Goal: Information Seeking & Learning: Learn about a topic

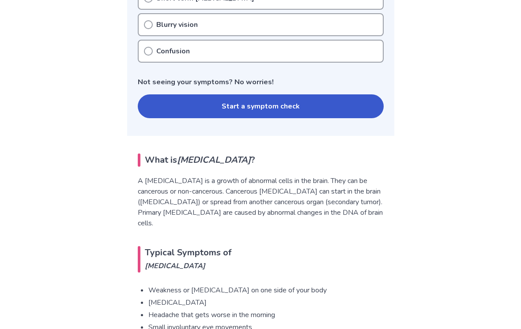
scroll to position [453, 0]
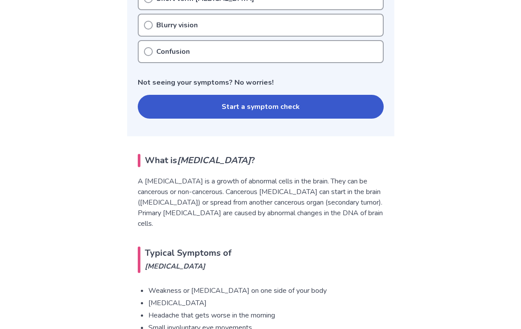
click at [345, 109] on button "Start a symptom check" at bounding box center [261, 107] width 246 height 24
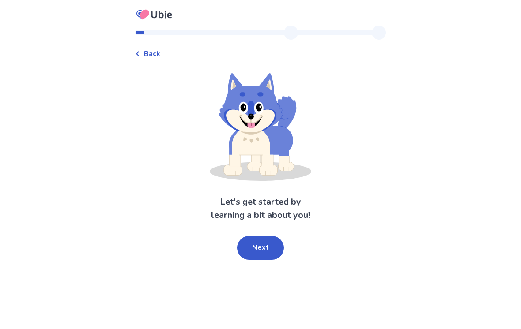
click at [272, 237] on button "Next" at bounding box center [260, 248] width 47 height 24
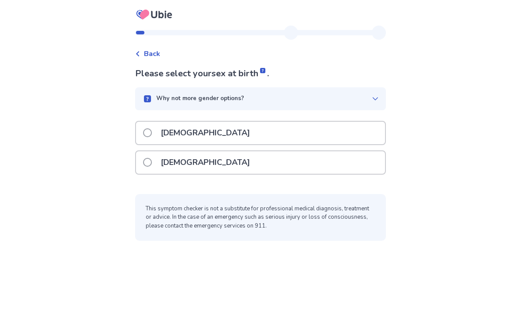
click at [284, 129] on div "Male" at bounding box center [260, 133] width 249 height 23
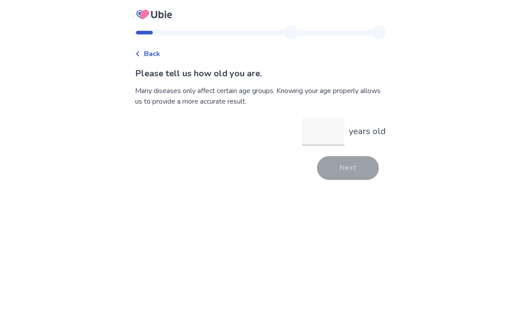
click at [321, 133] on input "years old" at bounding box center [323, 131] width 42 height 28
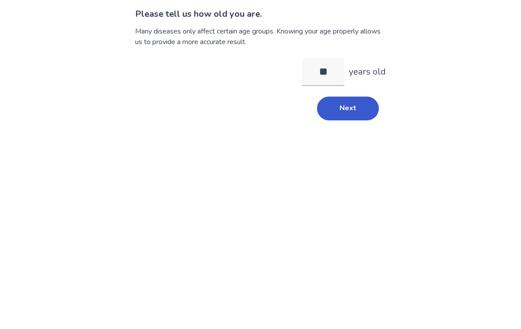
click at [368, 156] on button "Next" at bounding box center [348, 168] width 62 height 24
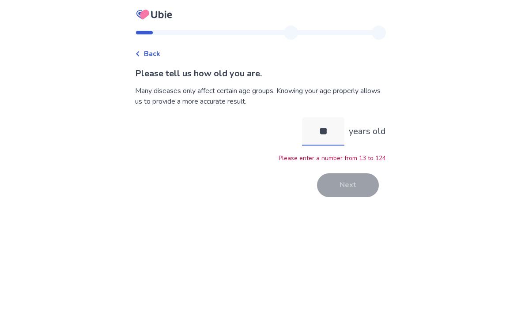
click at [325, 117] on input "**" at bounding box center [323, 131] width 42 height 28
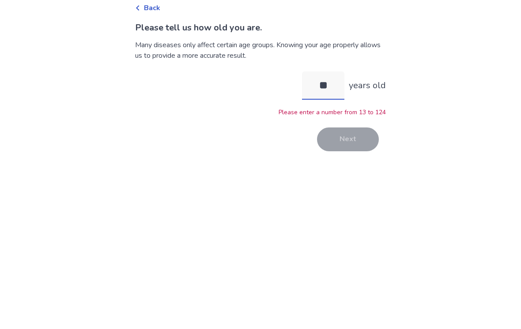
type input "*"
type input "**"
click at [359, 174] on button "Next" at bounding box center [348, 186] width 62 height 24
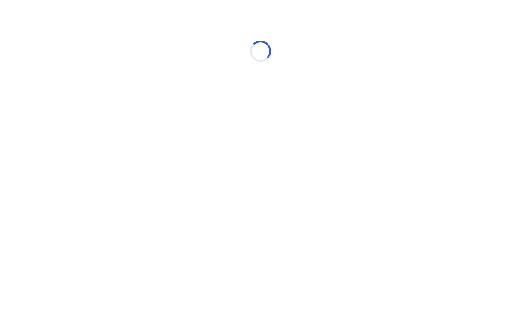
scroll to position [0, 0]
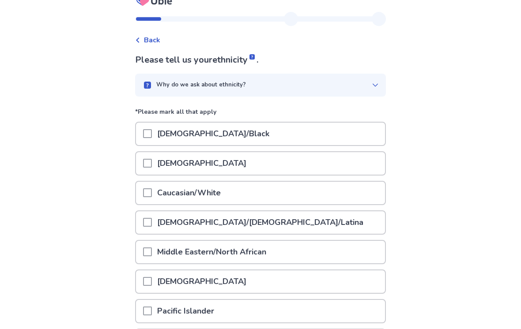
click at [152, 167] on span at bounding box center [147, 163] width 9 height 9
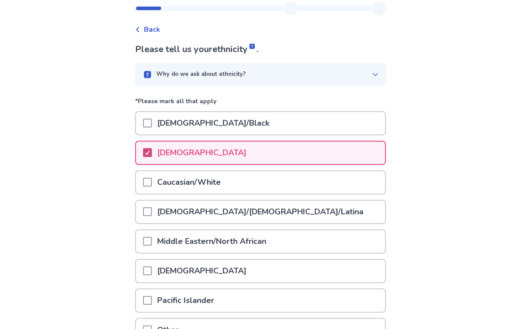
scroll to position [102, 0]
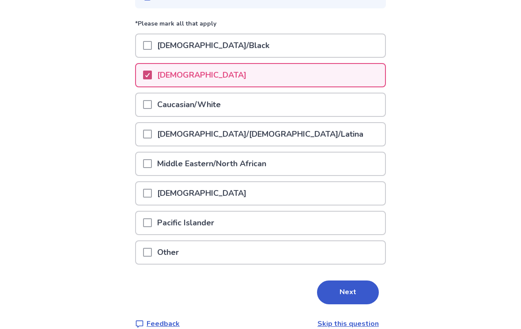
click at [360, 290] on button "Next" at bounding box center [348, 293] width 62 height 24
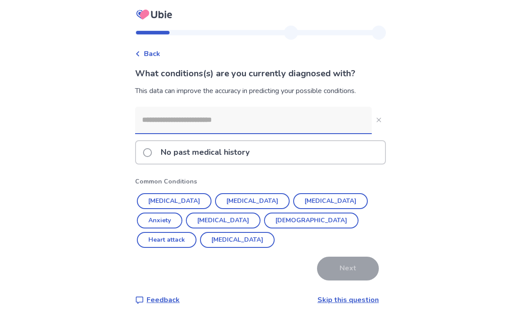
click at [158, 116] on input at bounding box center [253, 120] width 237 height 26
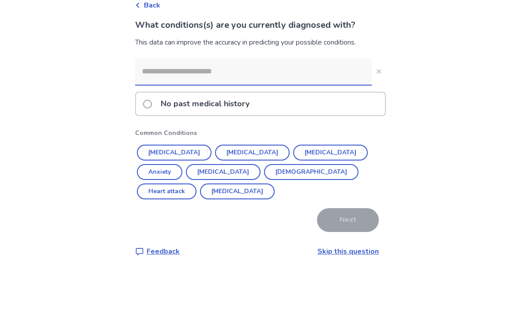
click at [152, 148] on span at bounding box center [147, 152] width 9 height 9
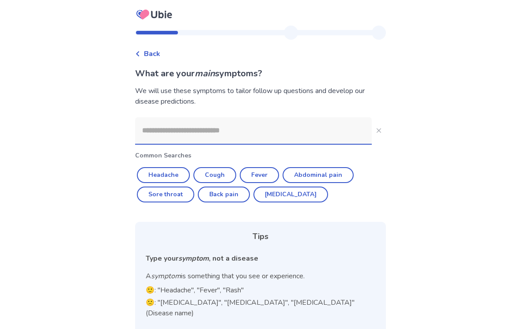
click at [159, 175] on button "Headache" at bounding box center [163, 175] width 53 height 16
type input "********"
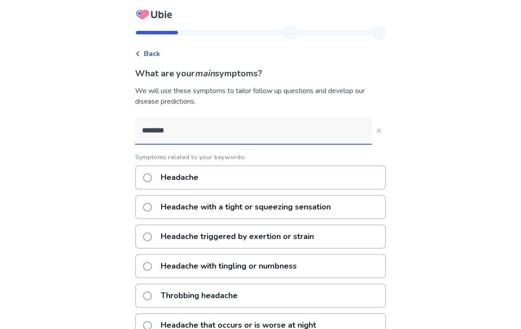
click at [160, 182] on label "Headache" at bounding box center [173, 177] width 60 height 23
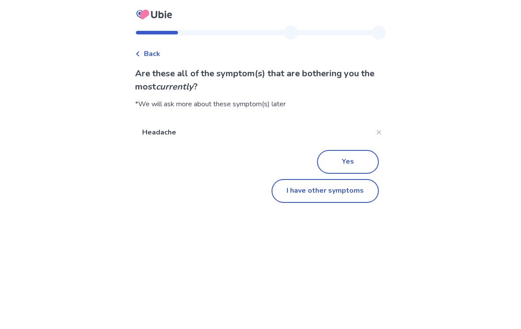
click at [363, 153] on button "Yes" at bounding box center [348, 162] width 62 height 24
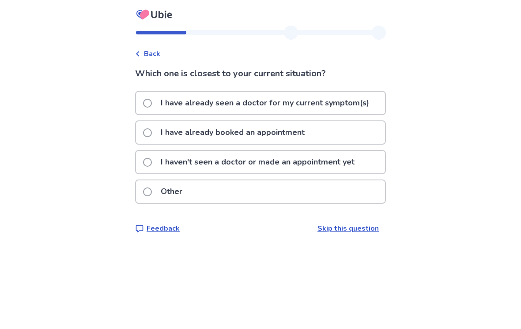
click at [166, 168] on p "I haven't seen a doctor or made an appointment yet" at bounding box center [257, 162] width 204 height 23
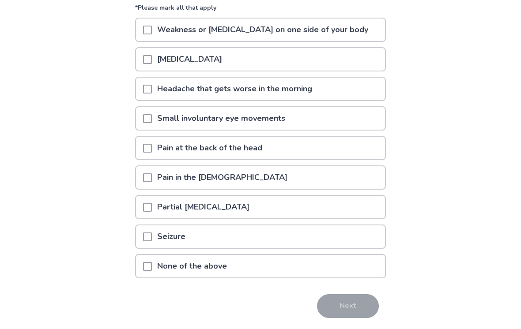
click at [350, 92] on div "Headache that gets worse in the morning" at bounding box center [260, 89] width 249 height 23
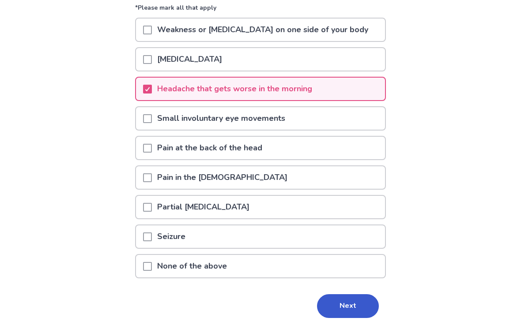
click at [350, 303] on button "Next" at bounding box center [348, 306] width 62 height 24
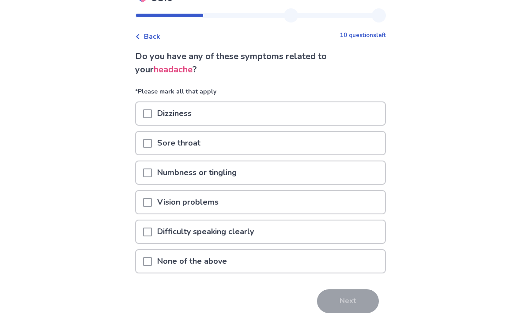
scroll to position [17, 0]
click at [342, 266] on div "None of the above" at bounding box center [260, 261] width 249 height 23
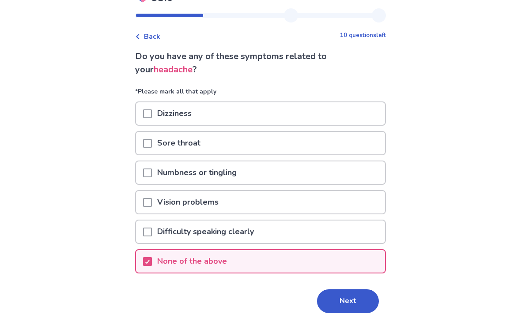
click at [348, 303] on button "Next" at bounding box center [348, 302] width 62 height 24
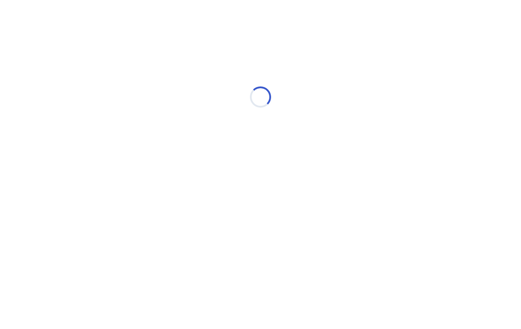
select select "*"
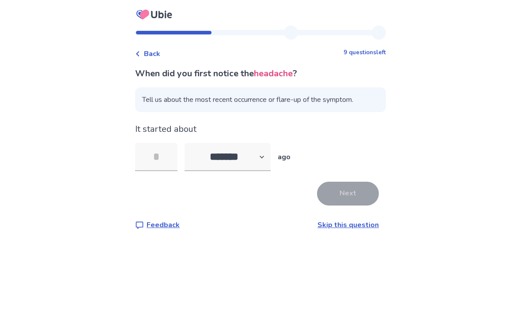
click at [166, 155] on input "tel" at bounding box center [156, 157] width 42 height 28
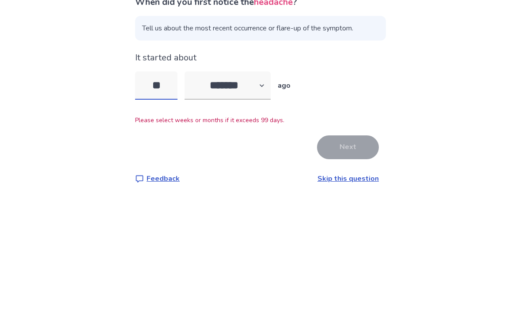
type input "*"
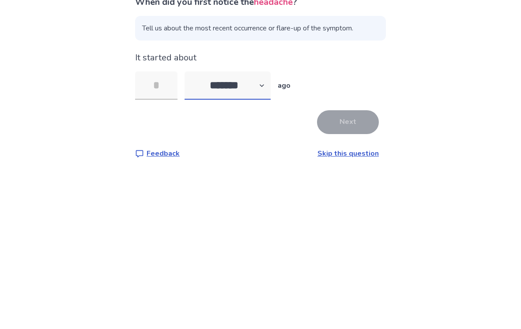
click at [203, 143] on select "******* ****** ******* ******** *******" at bounding box center [228, 157] width 86 height 28
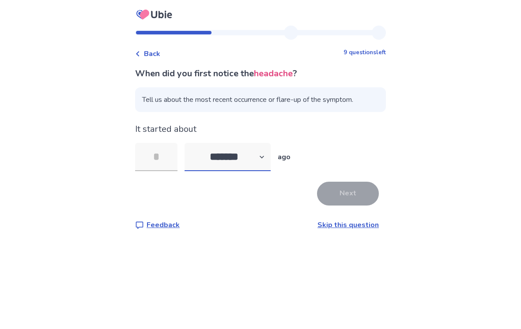
select select "*"
click at [165, 143] on input "tel" at bounding box center [156, 157] width 42 height 28
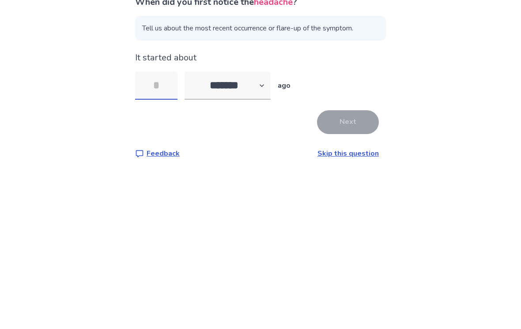
type input "*"
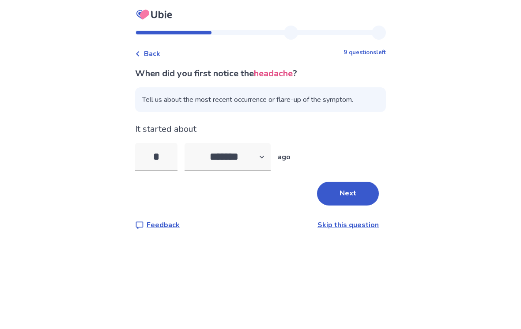
click at [359, 185] on button "Next" at bounding box center [348, 194] width 62 height 24
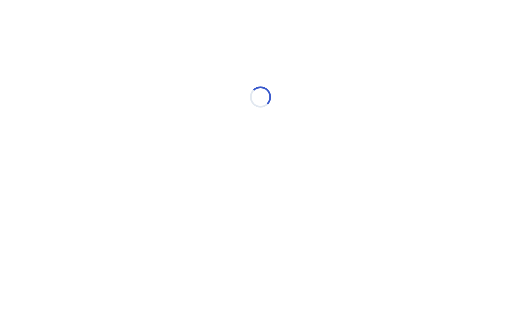
scroll to position [0, 0]
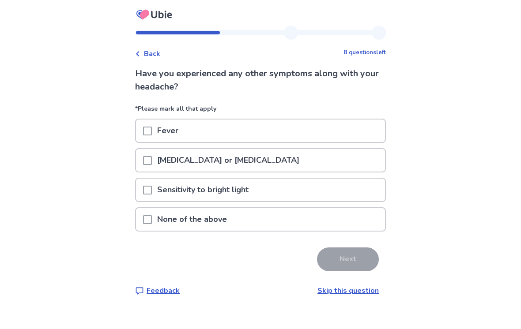
click at [345, 211] on div "None of the above" at bounding box center [260, 219] width 249 height 23
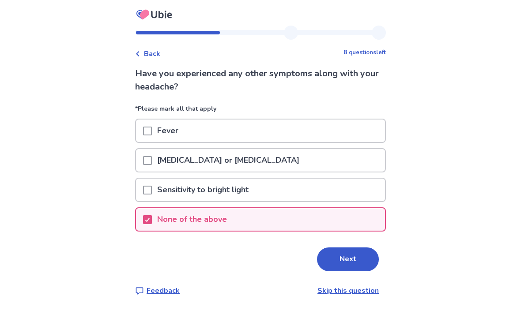
click at [352, 265] on button "Next" at bounding box center [348, 260] width 62 height 24
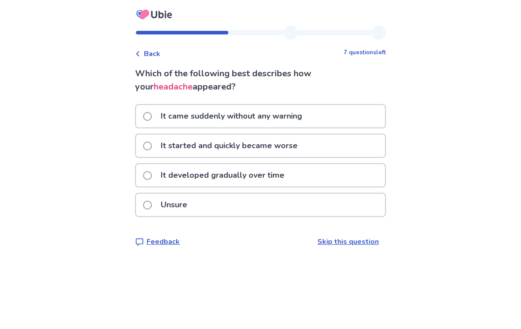
click at [364, 114] on div "It came suddenly without any warning" at bounding box center [260, 116] width 249 height 23
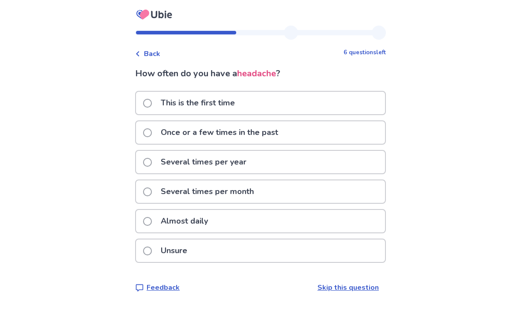
click at [328, 218] on div "Almost daily" at bounding box center [260, 221] width 249 height 23
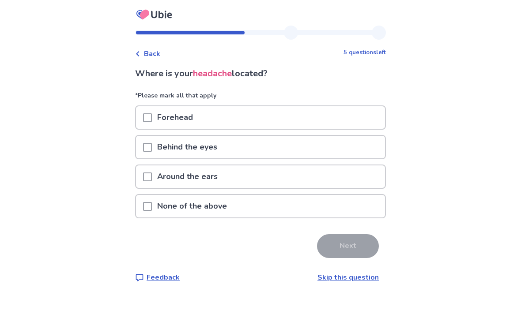
click at [329, 216] on div "None of the above" at bounding box center [260, 206] width 249 height 23
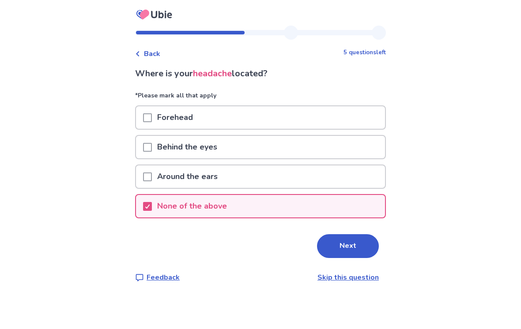
click at [346, 241] on button "Next" at bounding box center [348, 246] width 62 height 24
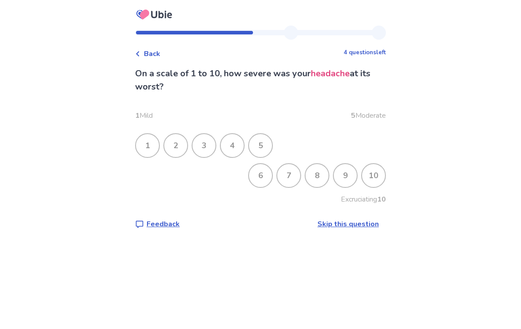
click at [237, 152] on div "4" at bounding box center [232, 145] width 23 height 23
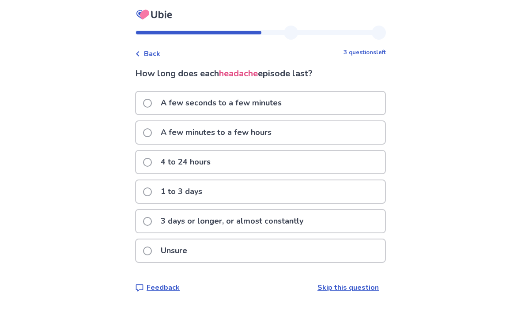
click at [161, 228] on p "3 days or longer, or almost constantly" at bounding box center [231, 221] width 153 height 23
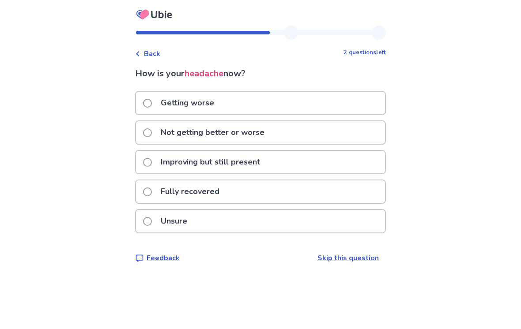
click at [159, 166] on label "Improving but still present" at bounding box center [204, 162] width 122 height 23
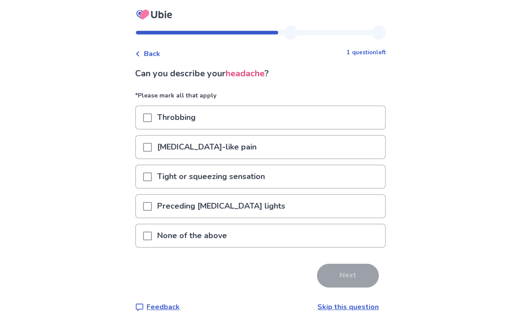
click at [152, 233] on span at bounding box center [147, 236] width 9 height 9
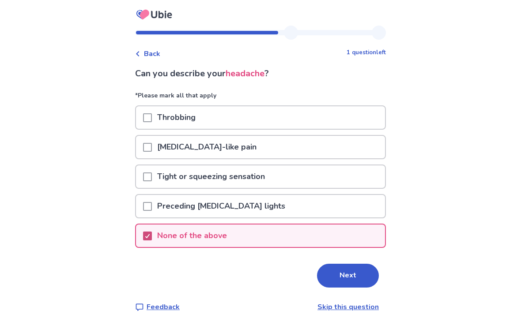
click at [330, 278] on button "Next" at bounding box center [348, 276] width 62 height 24
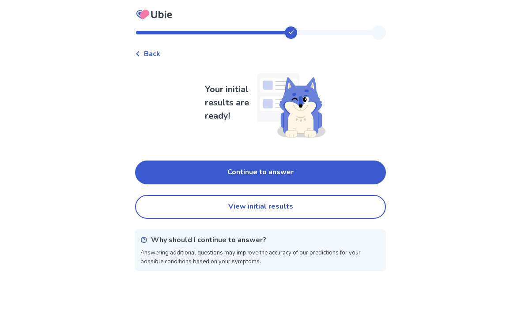
click at [158, 168] on button "Continue to answer" at bounding box center [260, 173] width 251 height 24
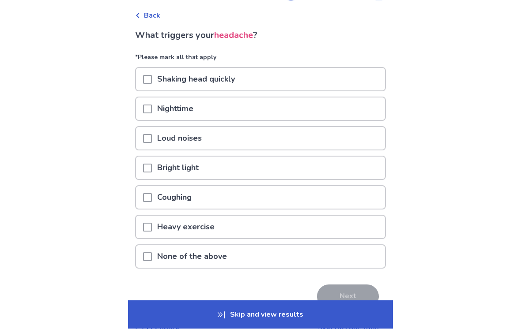
scroll to position [39, 0]
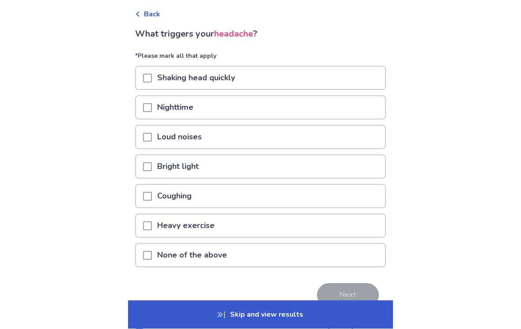
click at [312, 256] on div "None of the above" at bounding box center [260, 256] width 249 height 23
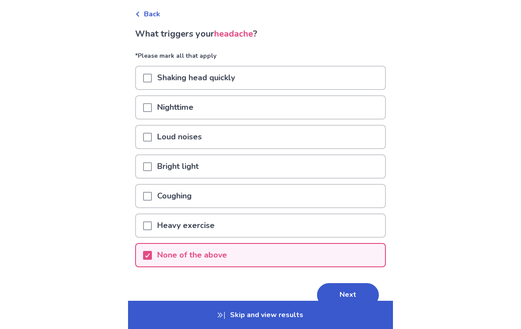
click at [348, 294] on button "Next" at bounding box center [348, 295] width 62 height 24
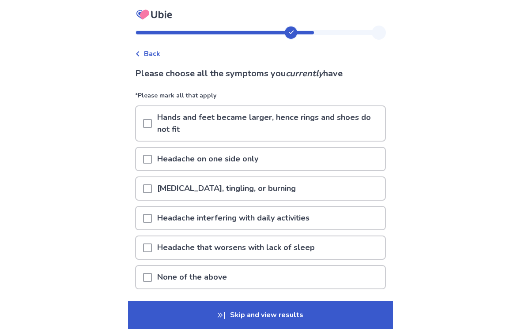
click at [150, 120] on span at bounding box center [147, 123] width 9 height 9
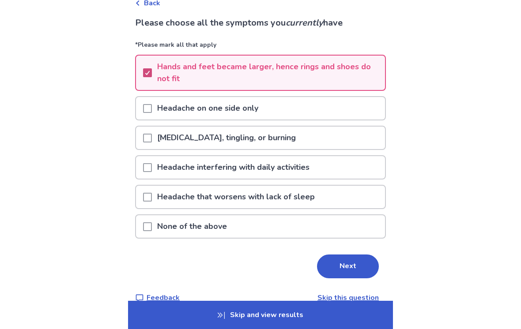
scroll to position [53, 0]
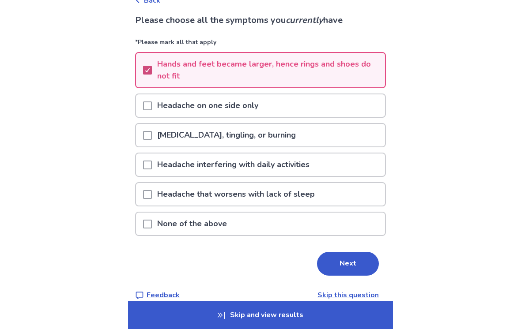
click at [340, 269] on button "Next" at bounding box center [348, 264] width 62 height 24
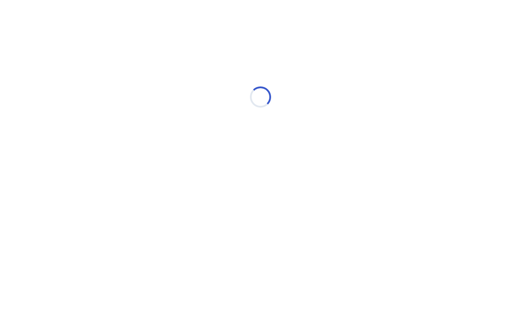
scroll to position [0, 0]
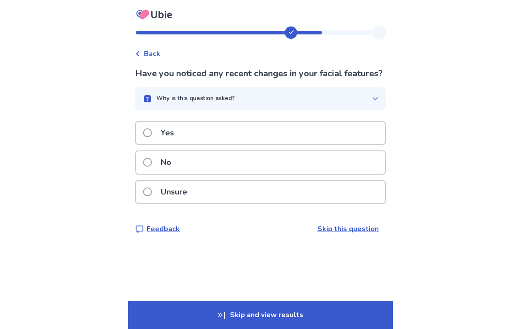
click at [162, 110] on button "Why is this question asked?" at bounding box center [260, 98] width 251 height 23
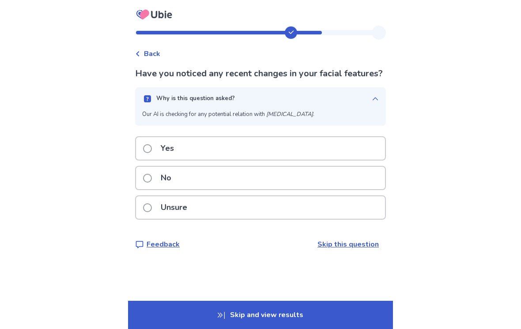
click at [151, 183] on span at bounding box center [147, 178] width 9 height 9
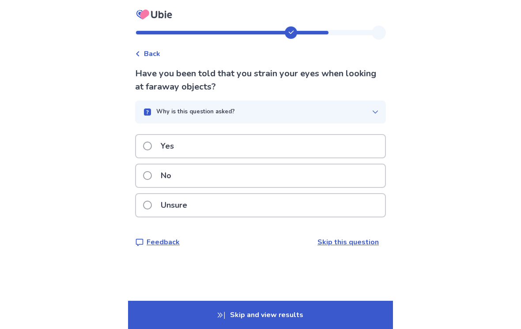
click at [152, 178] on span at bounding box center [147, 175] width 9 height 9
click at [152, 172] on span at bounding box center [147, 175] width 9 height 9
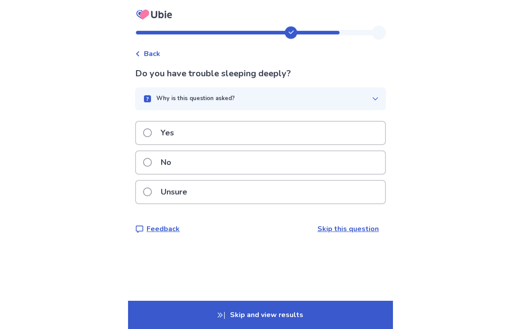
click at [152, 166] on span at bounding box center [147, 162] width 9 height 9
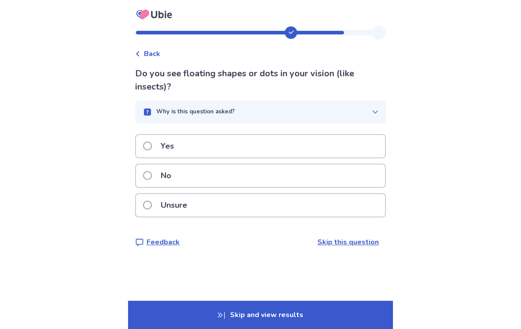
click at [152, 174] on span at bounding box center [147, 175] width 9 height 9
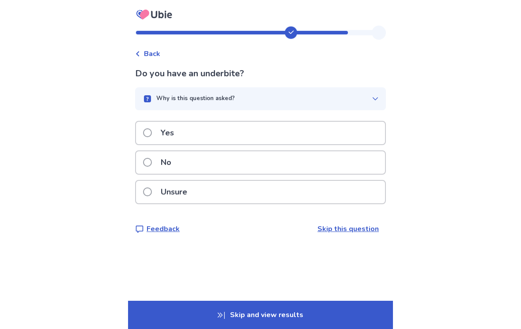
click at [152, 163] on span at bounding box center [147, 162] width 9 height 9
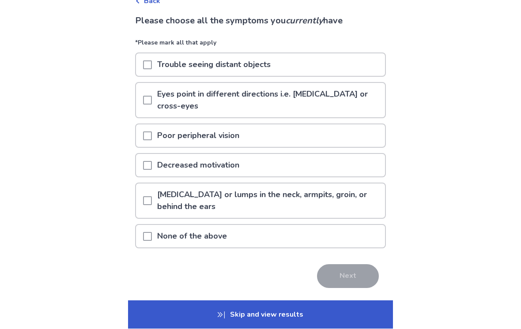
scroll to position [53, 0]
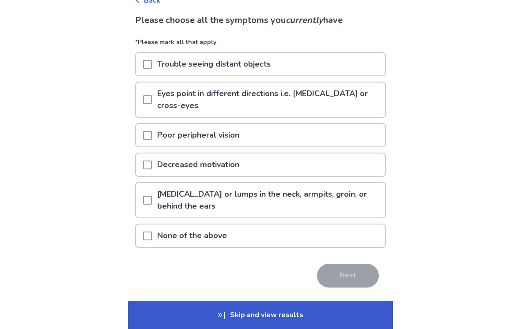
click at [139, 224] on div "Back Please choose all the symptoms you currently have *Please mark all that ap…" at bounding box center [260, 149] width 265 height 355
click at [152, 225] on div at bounding box center [147, 236] width 9 height 23
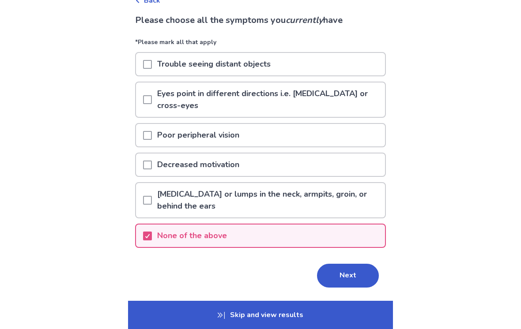
click at [359, 264] on button "Next" at bounding box center [348, 276] width 62 height 24
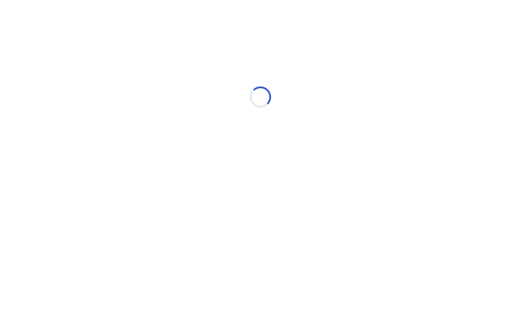
scroll to position [0, 0]
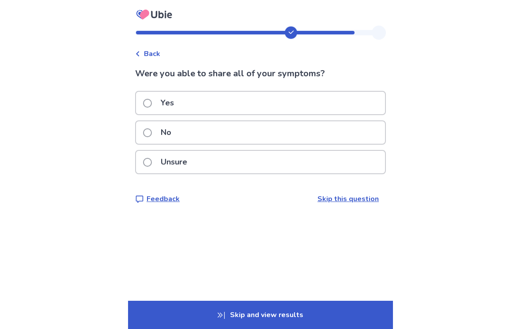
click at [152, 102] on span at bounding box center [147, 103] width 9 height 9
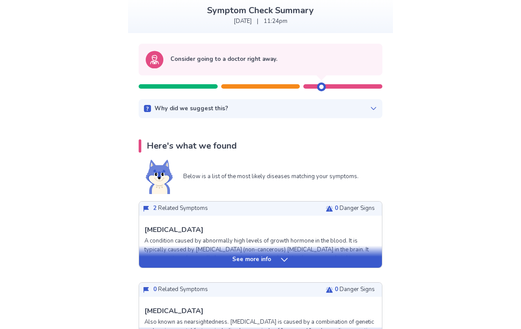
click at [169, 257] on div "See more info" at bounding box center [260, 260] width 243 height 9
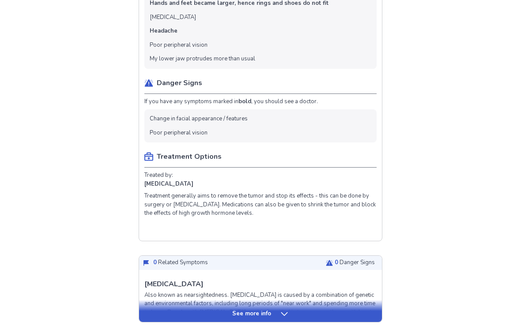
scroll to position [383, 0]
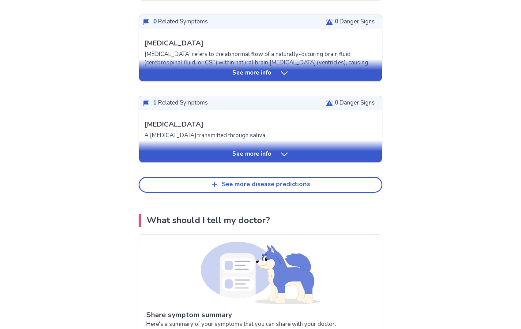
click at [150, 145] on div "See more info" at bounding box center [260, 152] width 243 height 22
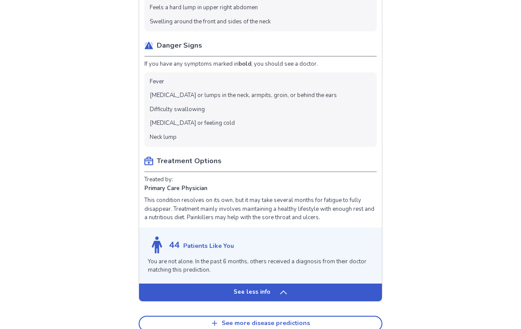
scroll to position [952, 0]
click at [324, 290] on div "See less info" at bounding box center [260, 293] width 243 height 18
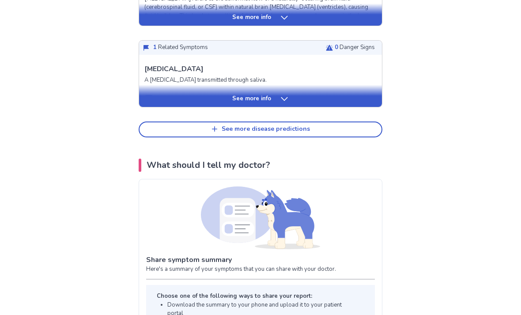
scroll to position [761, 0]
